Goal: Task Accomplishment & Management: Use online tool/utility

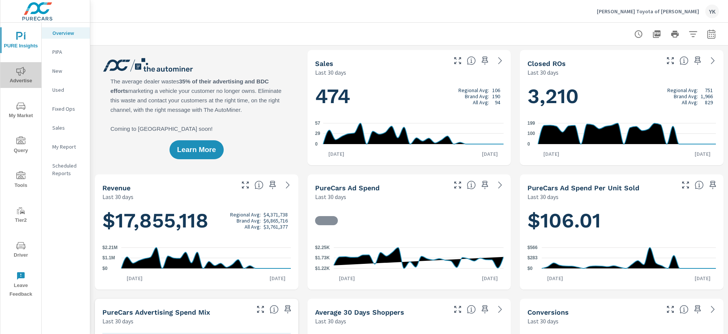
click at [23, 78] on span "Advertise" at bounding box center [21, 76] width 36 height 19
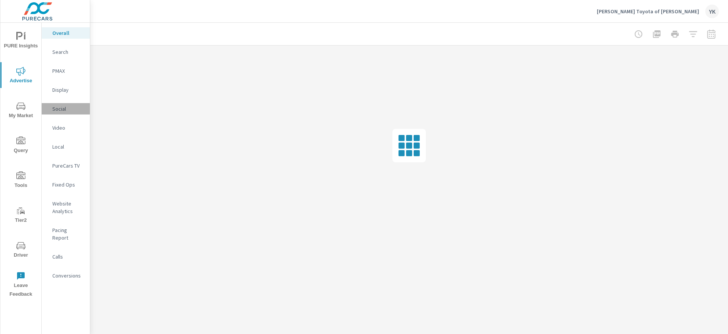
click at [65, 110] on p "Social" at bounding box center [67, 109] width 31 height 8
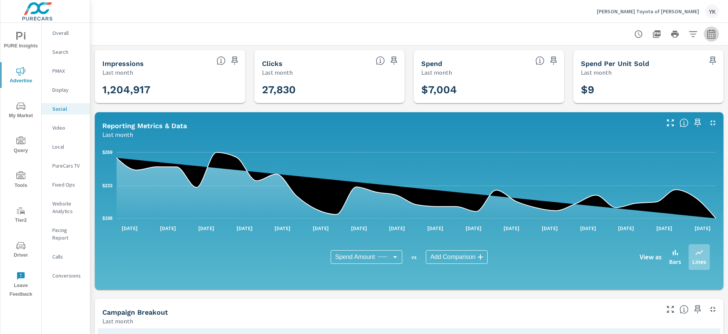
click at [713, 30] on icon "button" at bounding box center [712, 33] width 8 height 9
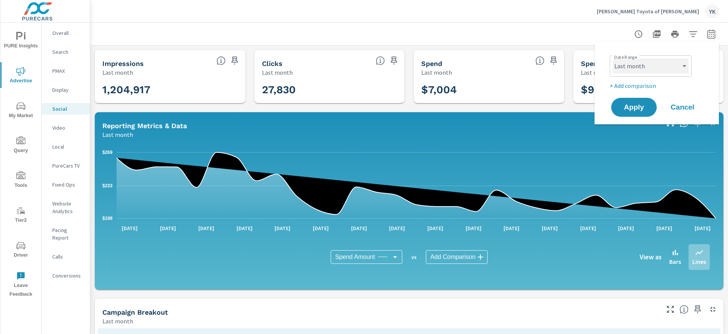
click at [650, 60] on select "Custom [DATE] Last week Last 7 days Last 14 days Last 30 days Last 45 days Last…" at bounding box center [651, 65] width 76 height 15
click at [613, 58] on select "Custom [DATE] Last week Last 7 days Last 14 days Last 30 days Last 45 days Last…" at bounding box center [651, 65] width 76 height 15
select select "Month to date"
click at [634, 107] on span "Apply" at bounding box center [634, 107] width 31 height 7
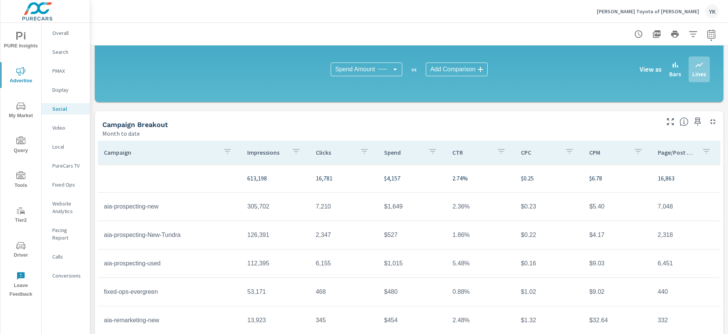
scroll to position [209, 0]
